Goal: Navigation & Orientation: Find specific page/section

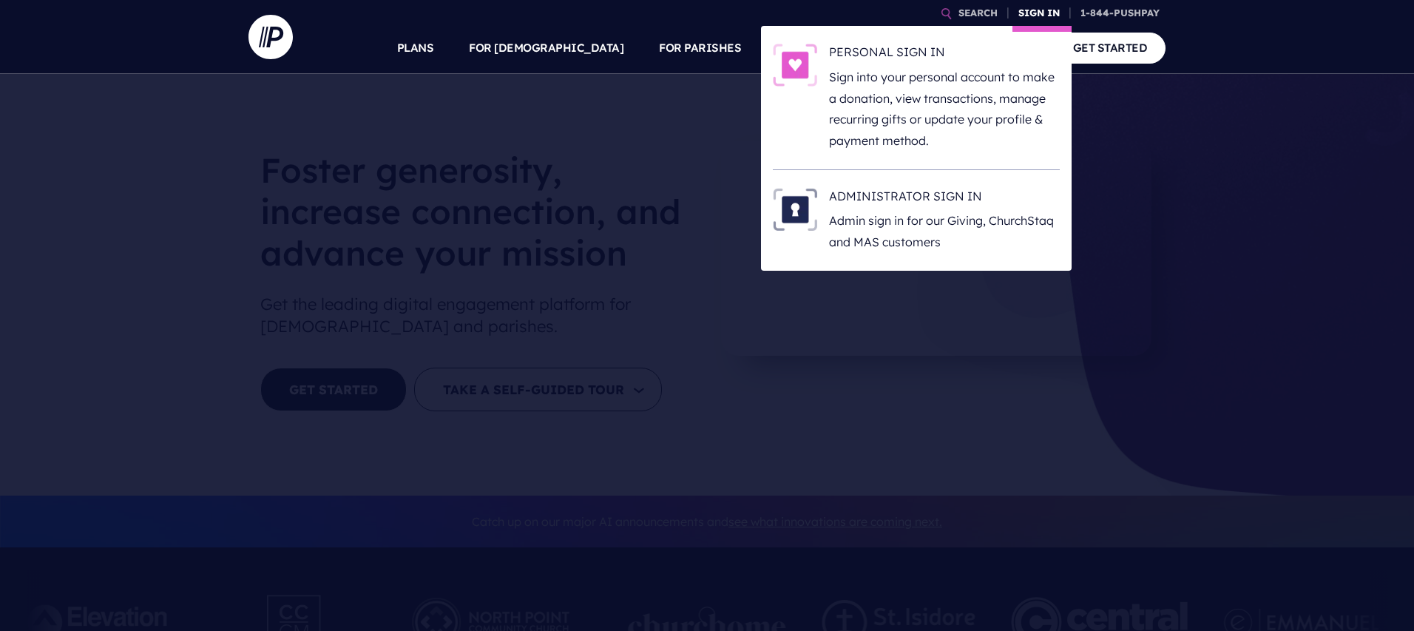
click at [1040, 5] on link "SIGN IN" at bounding box center [1039, 13] width 53 height 26
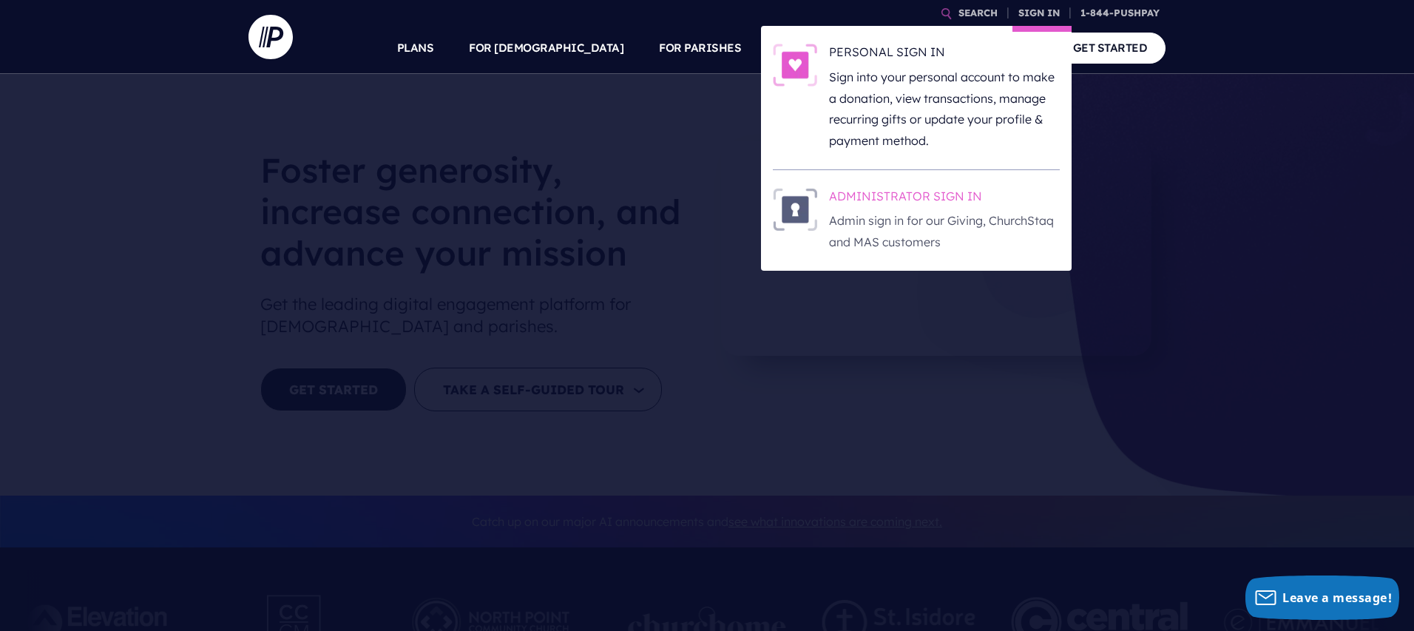
click at [904, 189] on h6 "ADMINISTRATOR SIGN IN" at bounding box center [944, 199] width 231 height 22
